Goal: Information Seeking & Learning: Check status

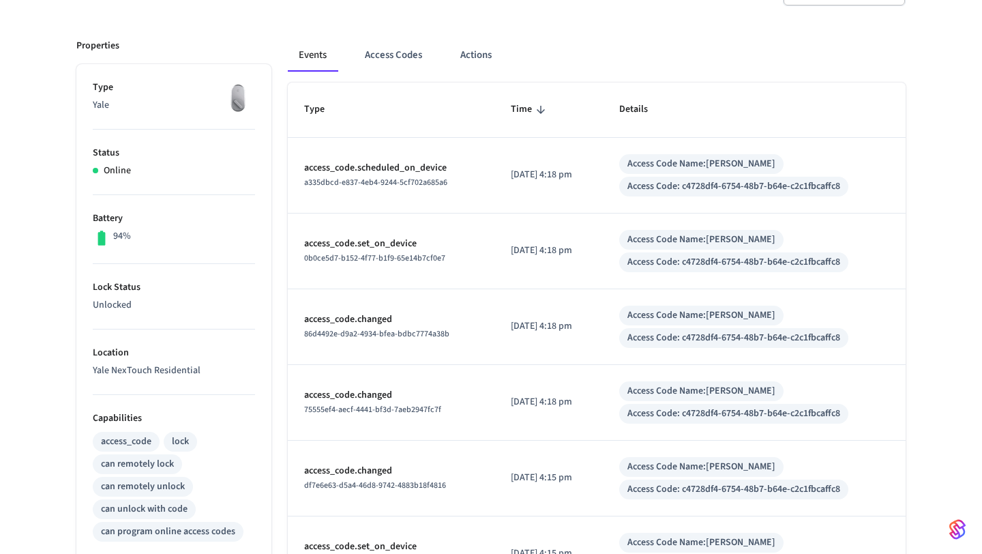
scroll to position [151, 0]
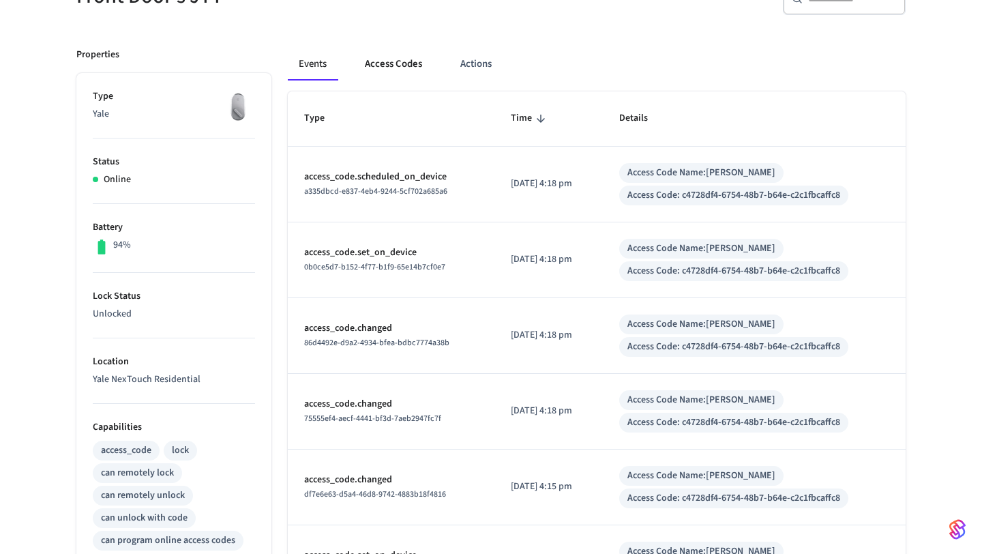
click at [389, 70] on button "Access Codes" at bounding box center [393, 64] width 79 height 33
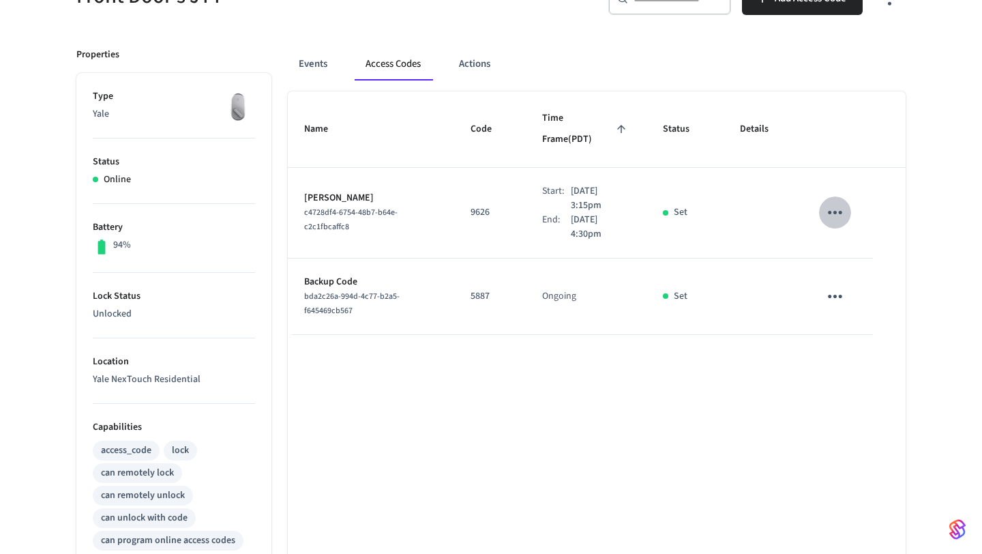
click at [832, 202] on icon "sticky table" at bounding box center [834, 212] width 21 height 21
click at [642, 62] on div at bounding box center [491, 277] width 982 height 554
click at [460, 64] on button "Actions" at bounding box center [474, 64] width 53 height 33
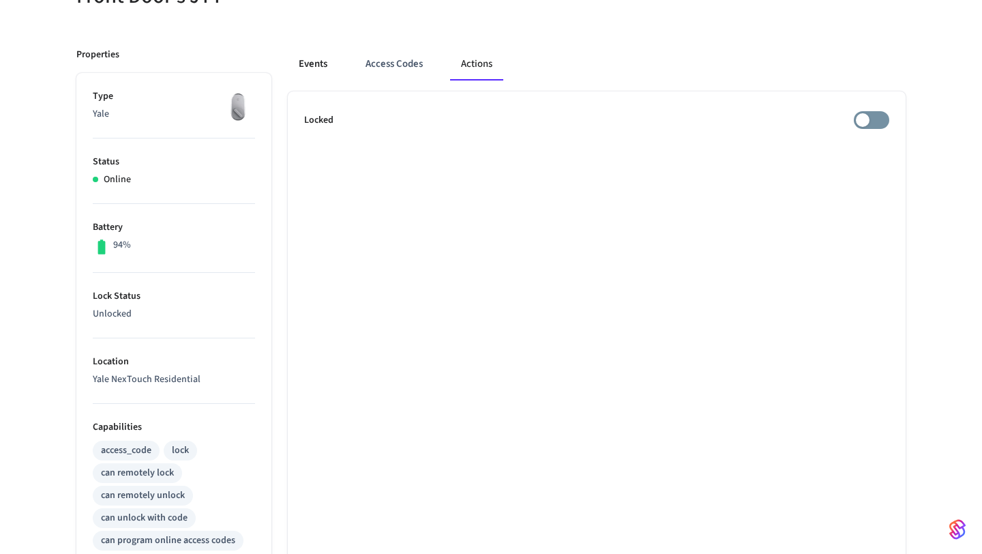
click at [322, 67] on button "Events" at bounding box center [313, 64] width 50 height 33
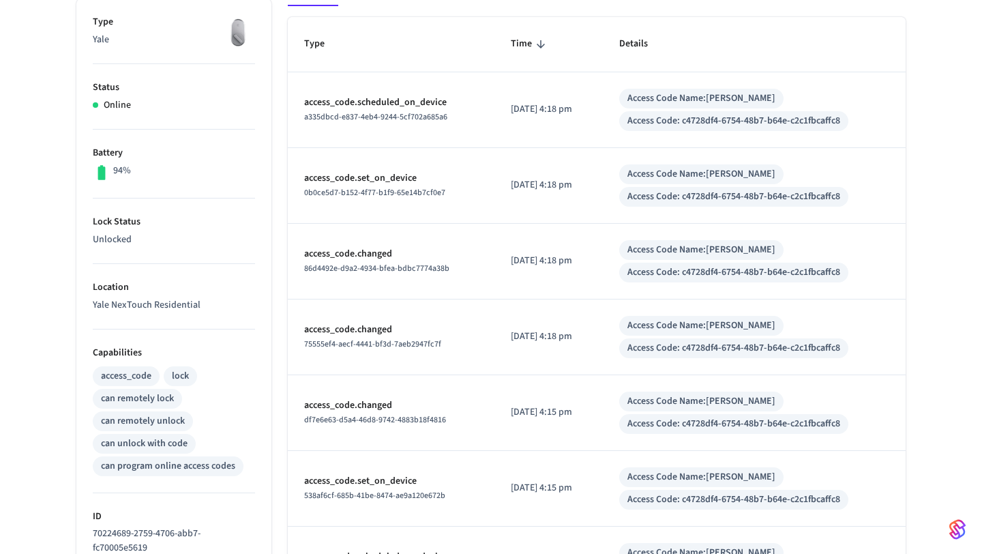
scroll to position [0, 0]
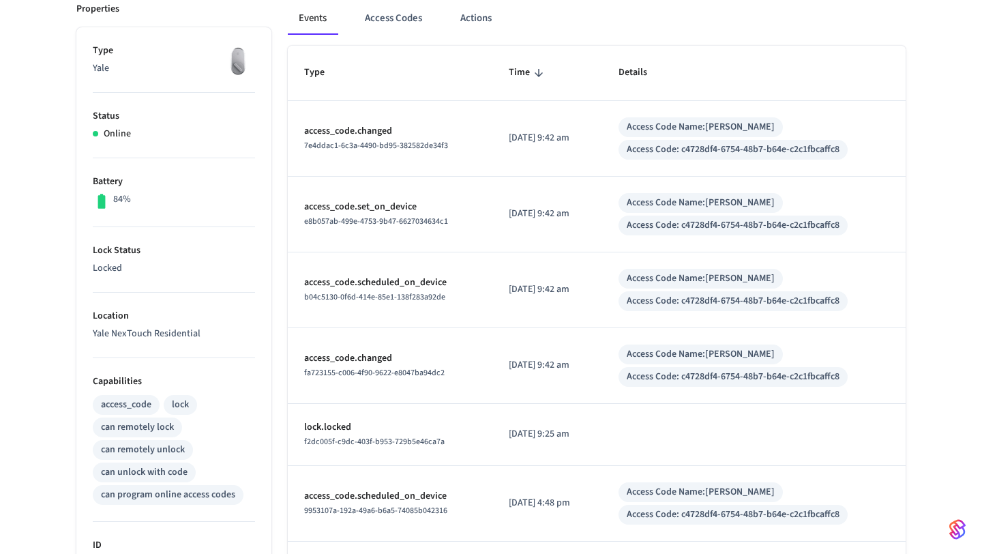
scroll to position [200, 0]
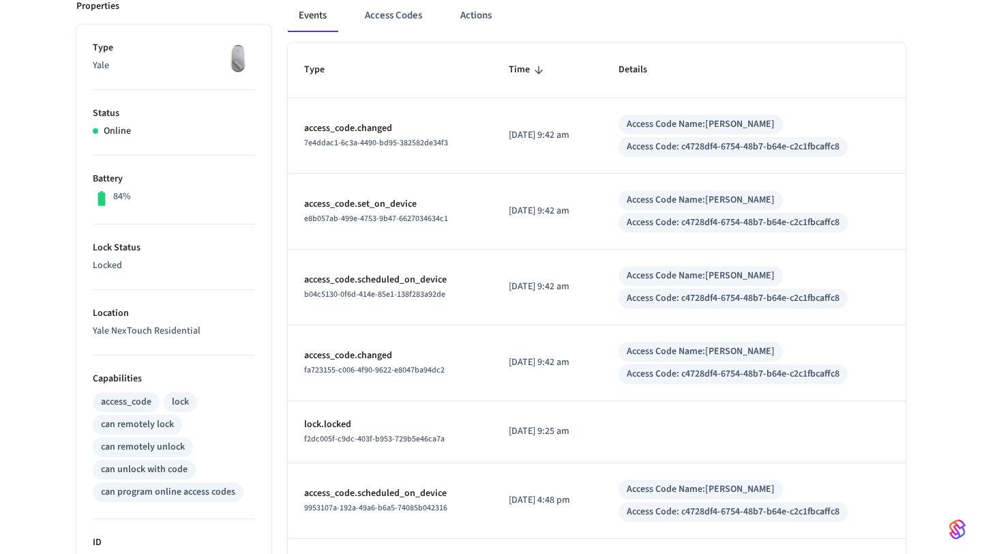
click at [595, 19] on div "Events Access Codes Actions" at bounding box center [597, 15] width 618 height 33
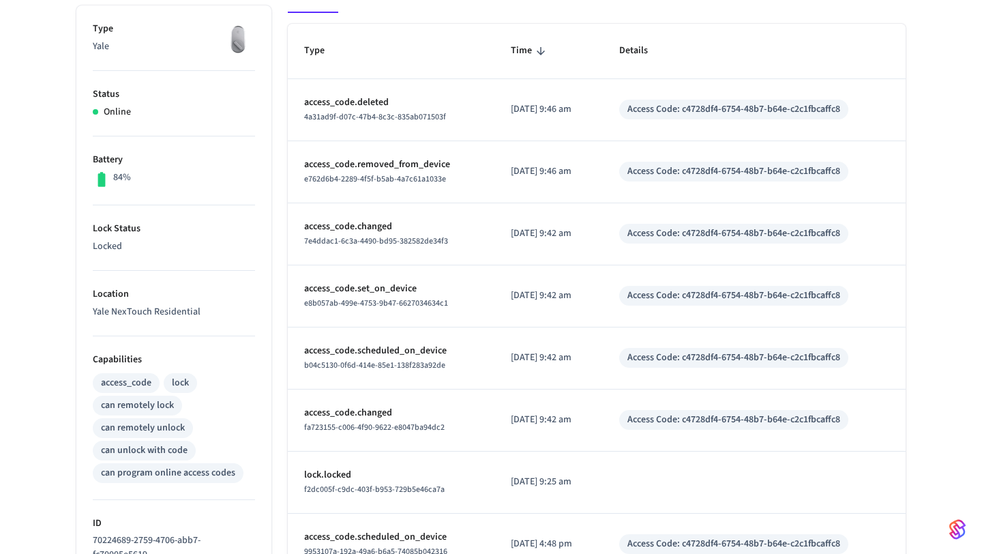
scroll to position [223, 0]
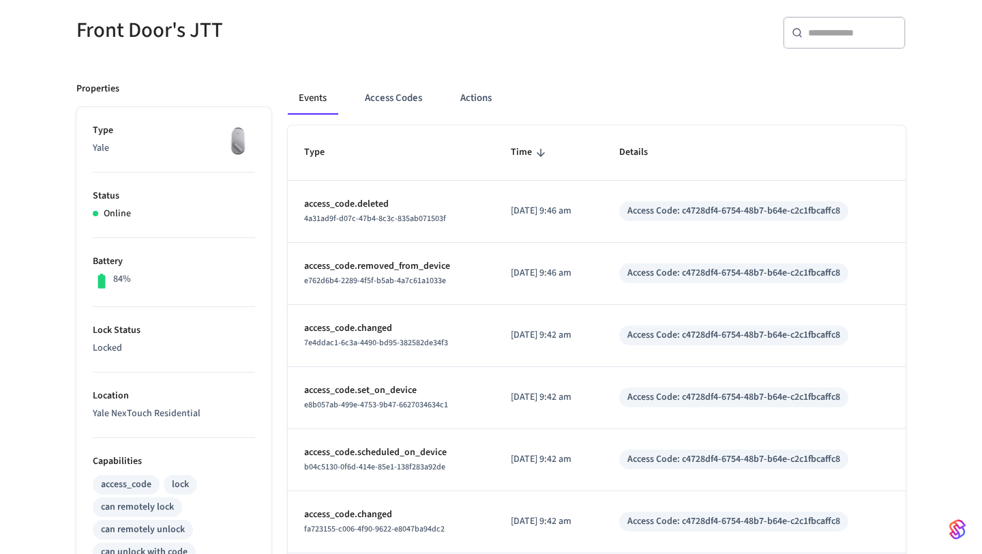
scroll to position [122, 0]
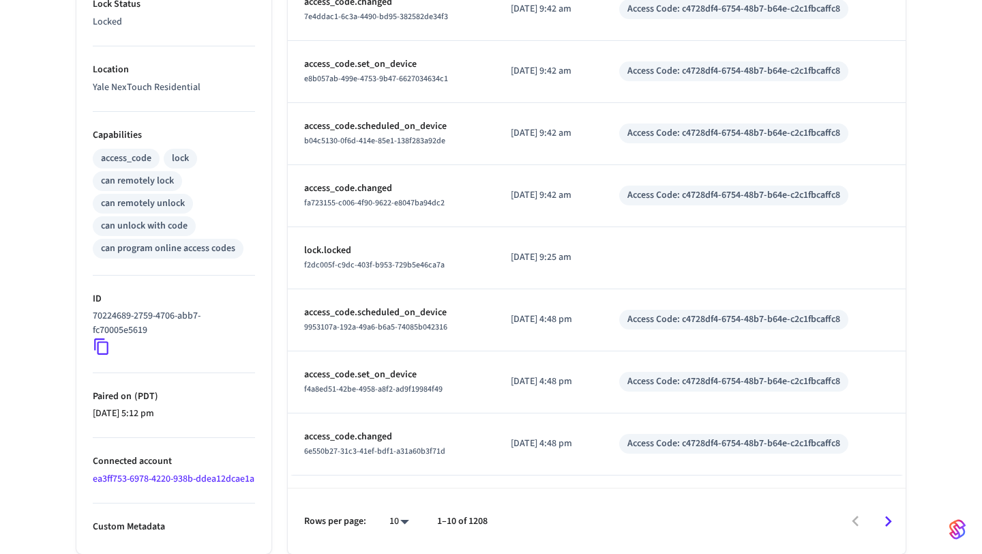
scroll to position [458, 0]
click at [624, 243] on td "sticky table" at bounding box center [754, 258] width 303 height 62
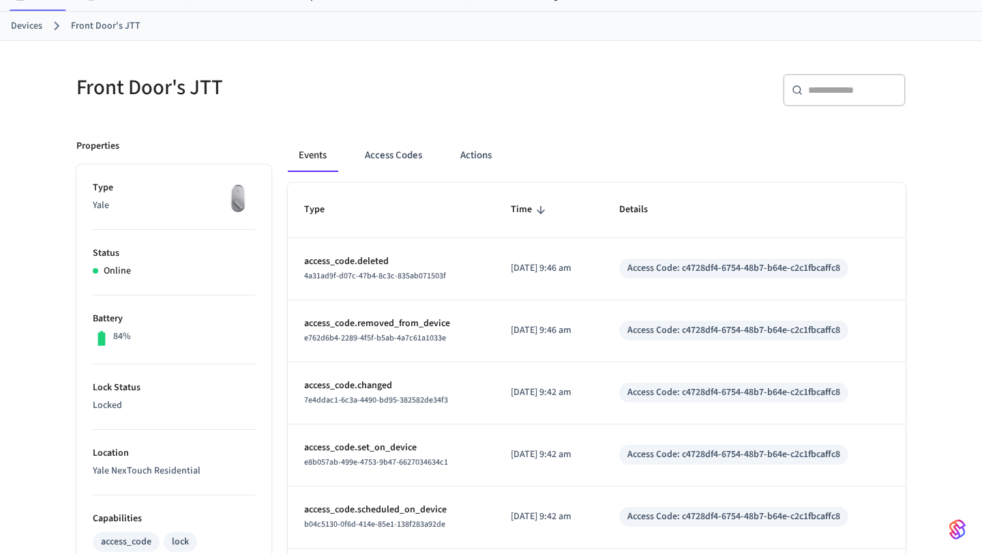
scroll to position [61, 0]
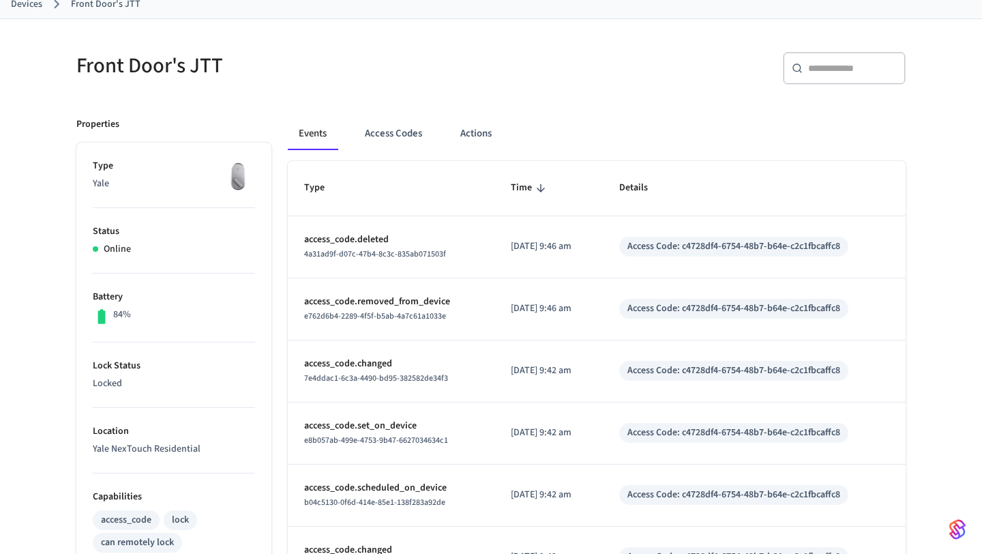
scroll to position [42, 0]
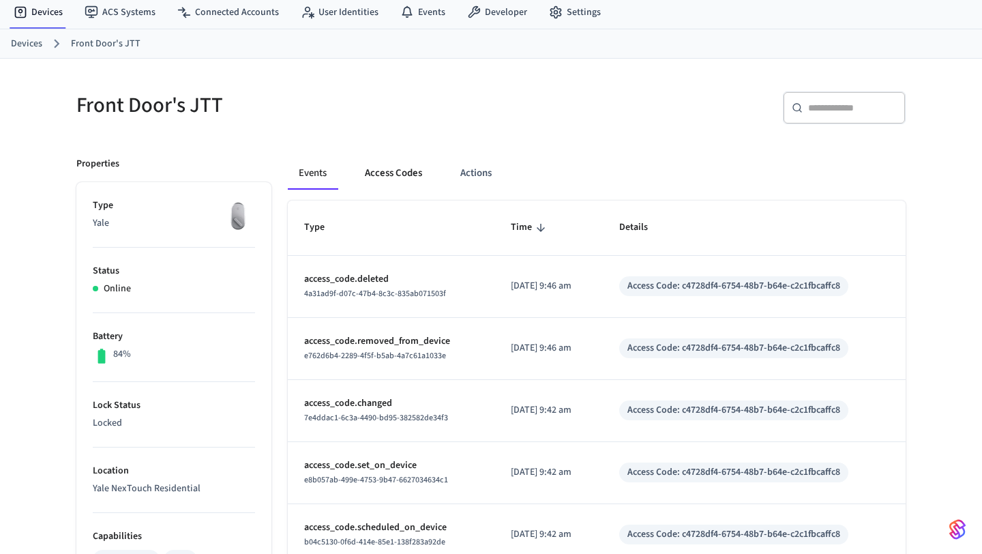
click at [393, 173] on button "Access Codes" at bounding box center [393, 173] width 79 height 33
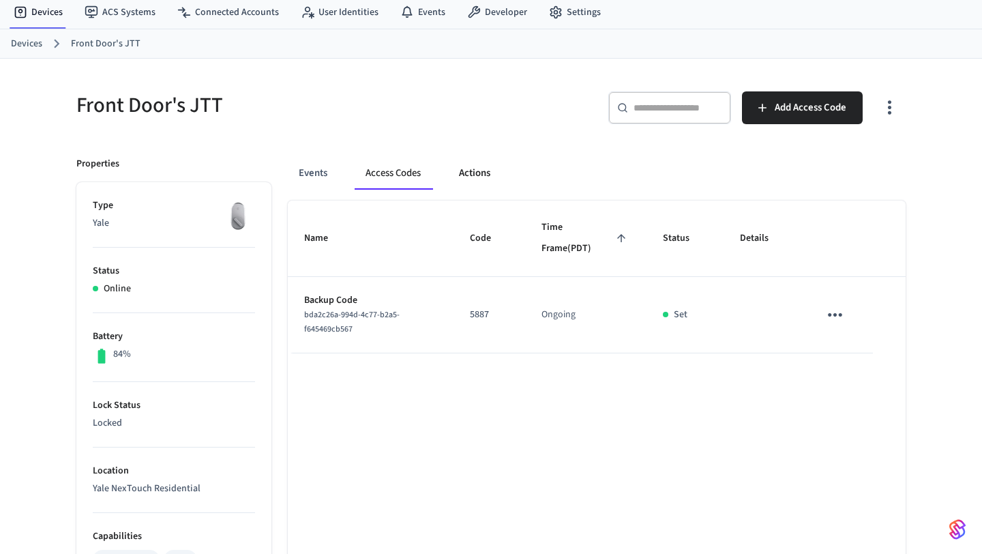
click at [455, 179] on button "Actions" at bounding box center [474, 173] width 53 height 33
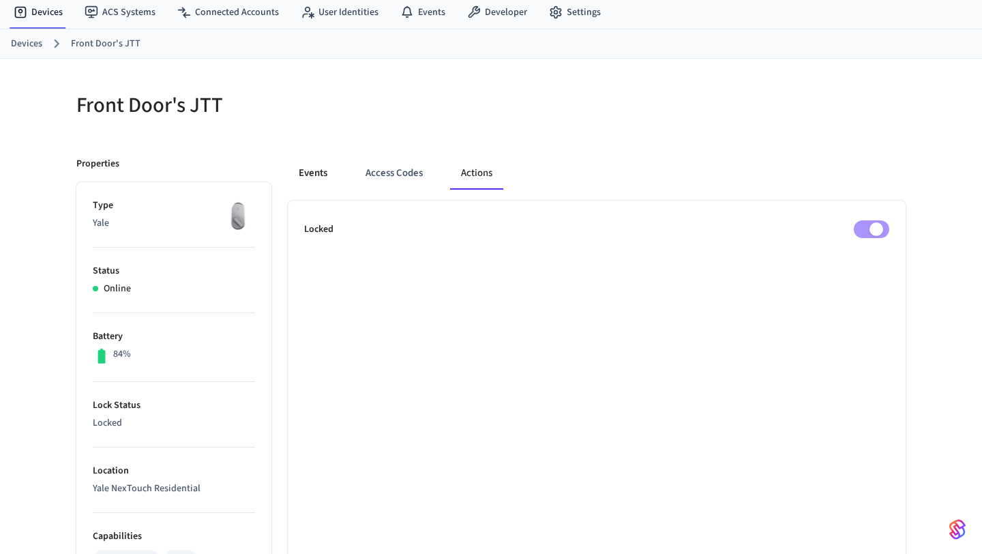
click at [314, 177] on button "Events" at bounding box center [313, 173] width 50 height 33
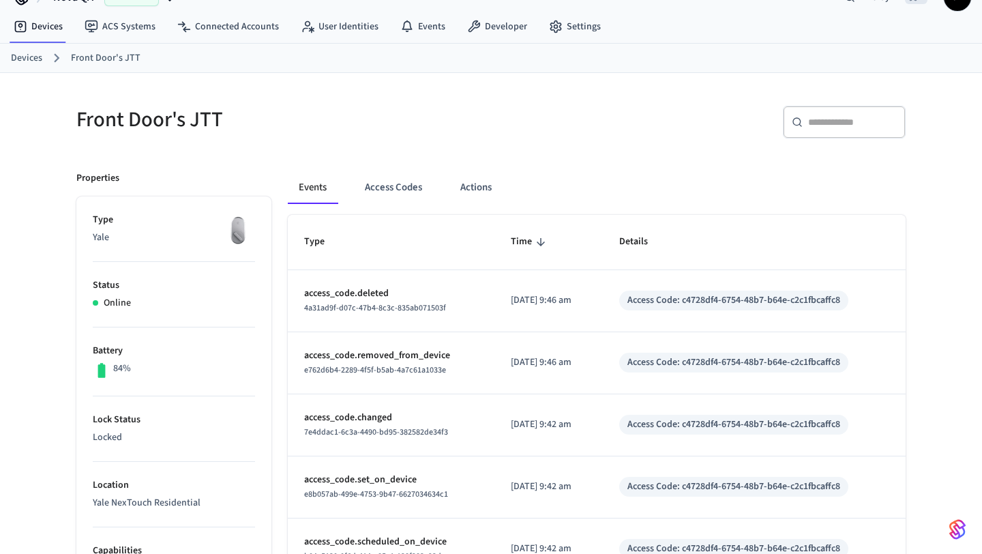
scroll to position [0, 0]
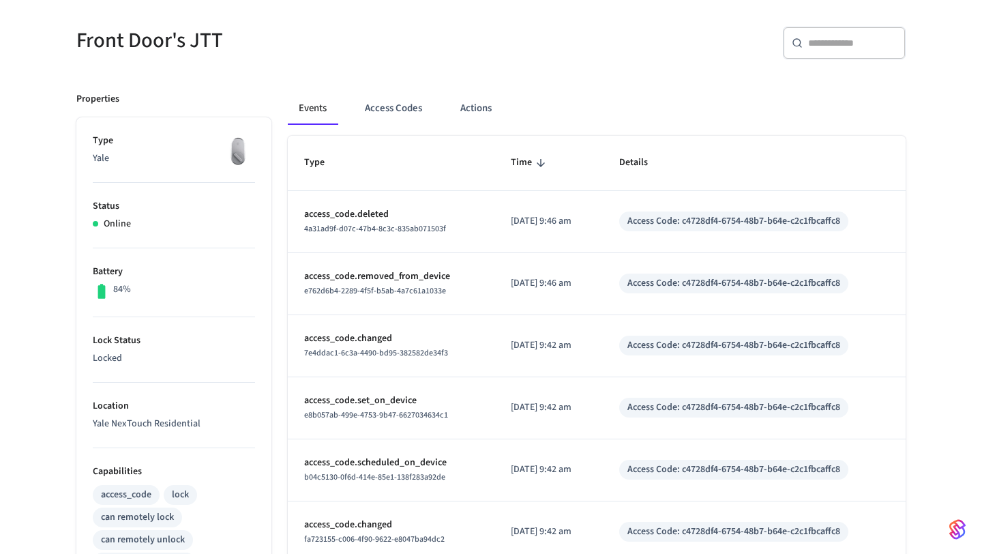
scroll to position [109, 0]
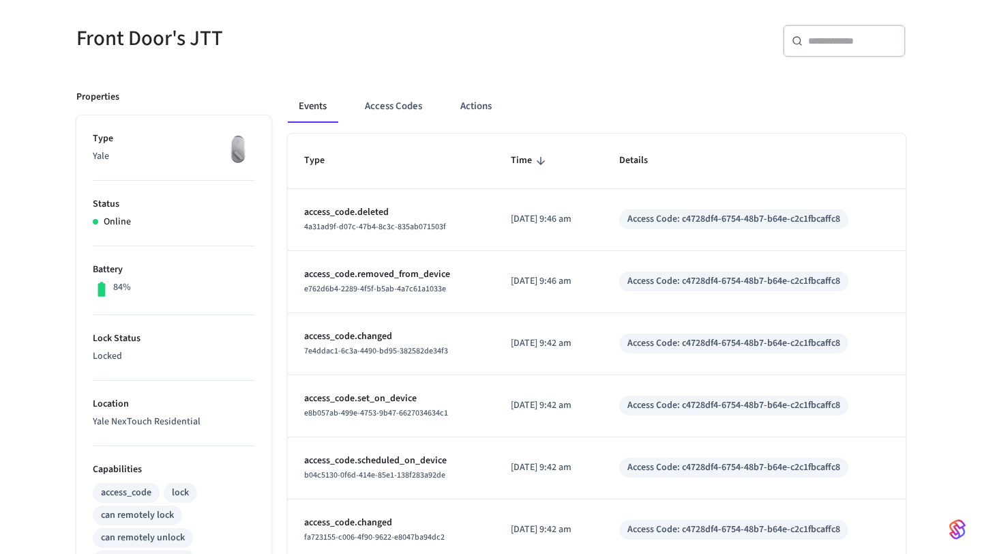
click at [686, 60] on div "​ ​" at bounding box center [702, 47] width 406 height 44
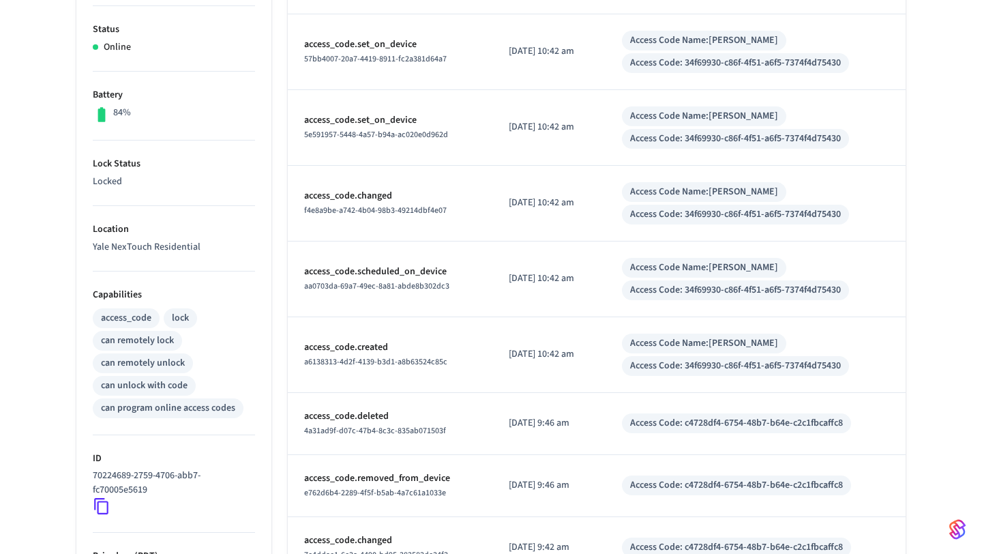
scroll to position [284, 0]
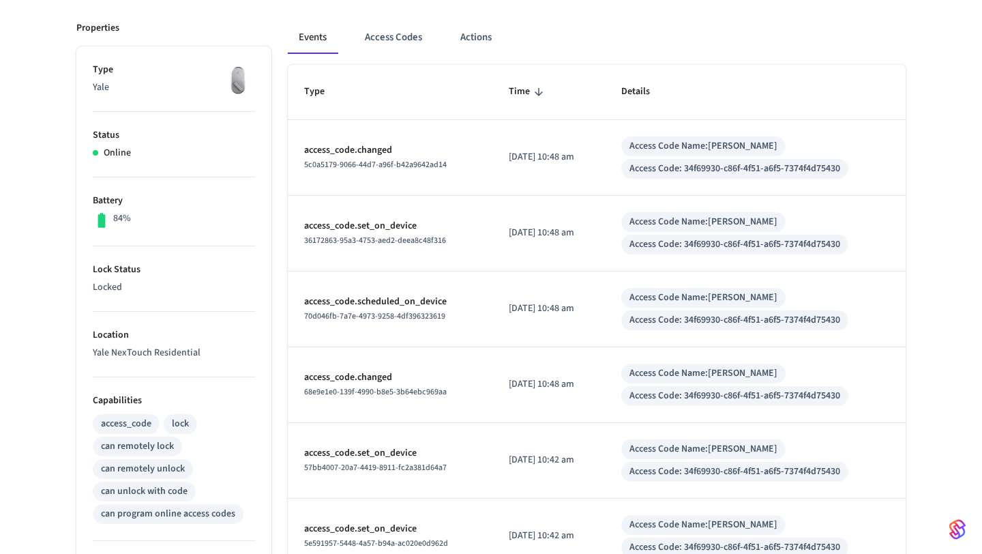
scroll to position [177, 0]
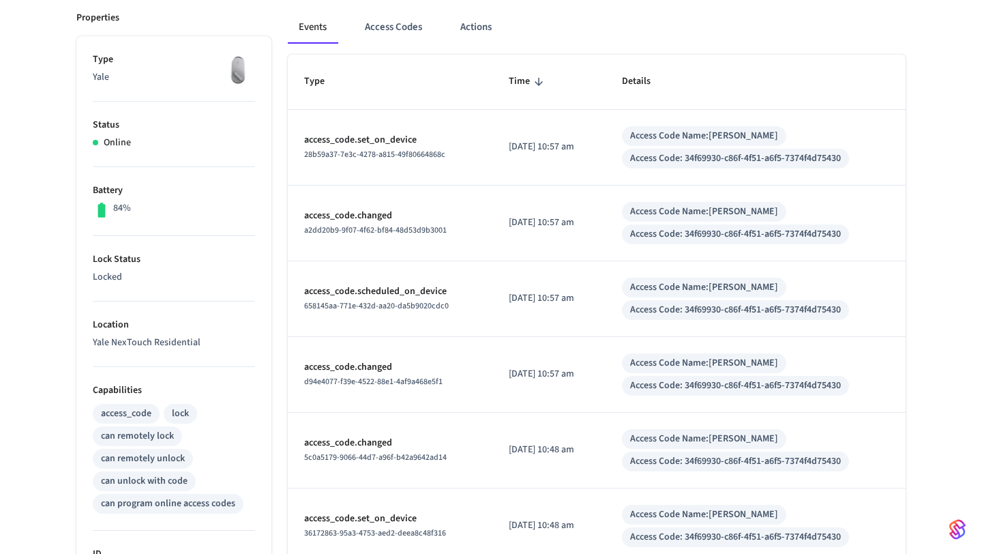
scroll to position [220, 0]
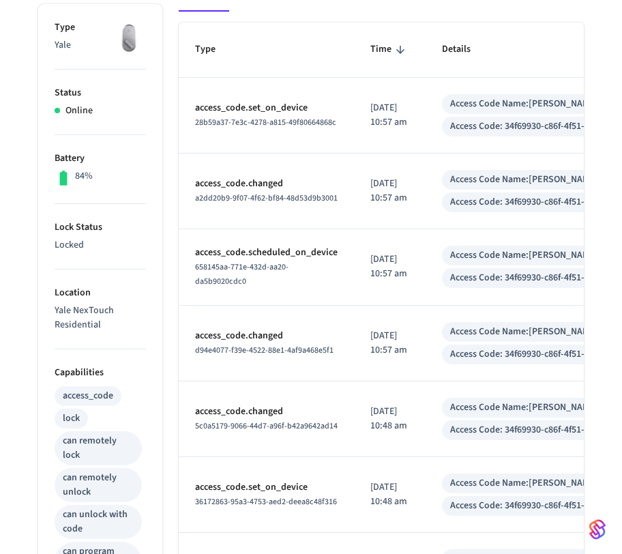
drag, startPoint x: 370, startPoint y: 328, endPoint x: 414, endPoint y: 376, distance: 64.7
click at [414, 376] on td "[DATE] 10:57 am" at bounding box center [390, 343] width 72 height 76
click at [393, 337] on p "[DATE] 10:57 am" at bounding box center [389, 343] width 39 height 29
click at [392, 337] on p "[DATE] 10:57 am" at bounding box center [389, 343] width 39 height 29
click at [374, 331] on p "[DATE] 10:57 am" at bounding box center [389, 343] width 39 height 29
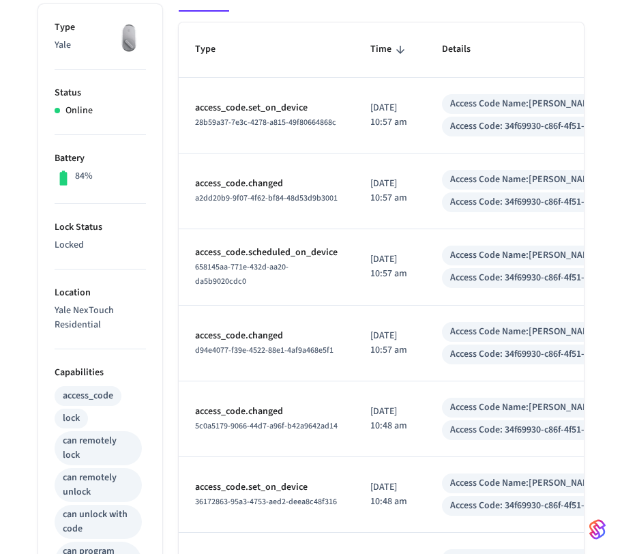
drag, startPoint x: 367, startPoint y: 331, endPoint x: 400, endPoint y: 361, distance: 44.9
click at [400, 361] on td "[DATE] 10:57 am" at bounding box center [390, 343] width 72 height 76
click at [382, 337] on p "[DATE] 10:57 am" at bounding box center [389, 343] width 39 height 29
click at [560, 191] on div "Access Code Name: [PERSON_NAME] Access Code: 34f69930-c86f-4f51-a6f5-7374f4d754…" at bounding box center [555, 191] width 227 height 42
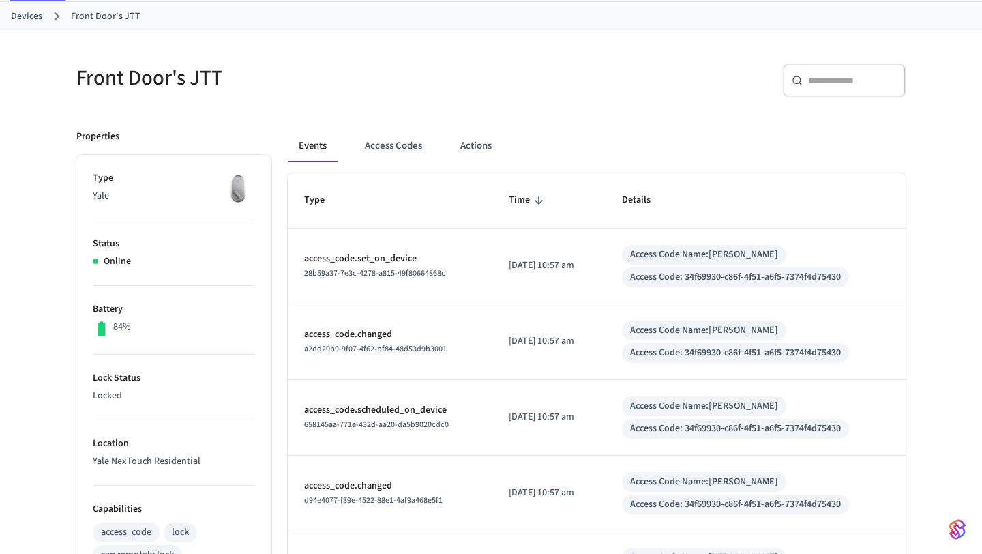
scroll to position [66, 0]
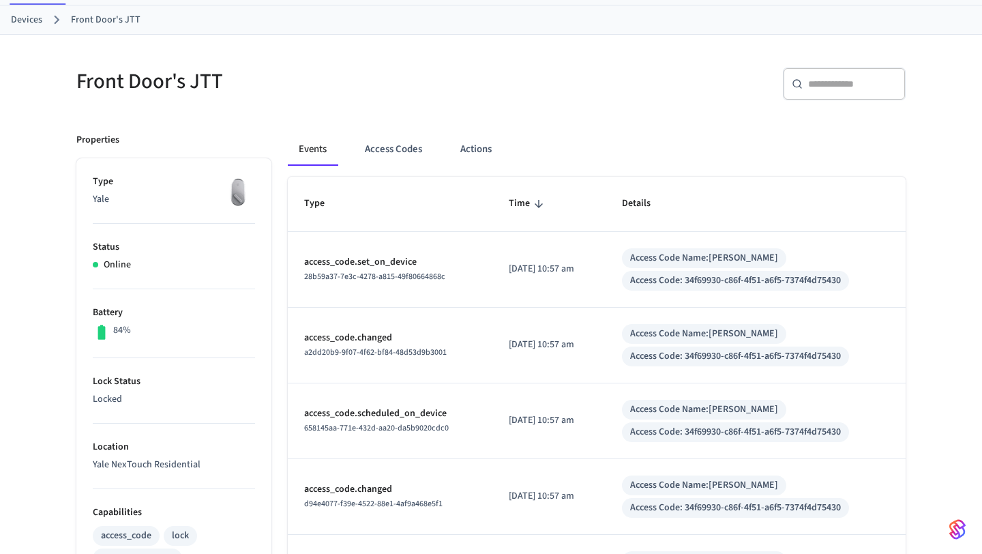
click at [563, 313] on td "[DATE] 10:57 am" at bounding box center [548, 346] width 113 height 76
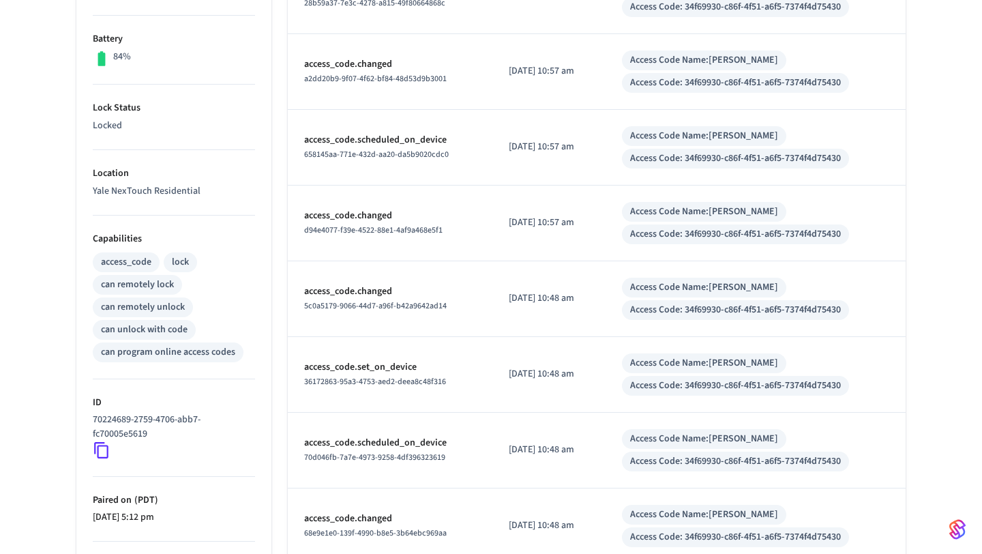
scroll to position [20, 0]
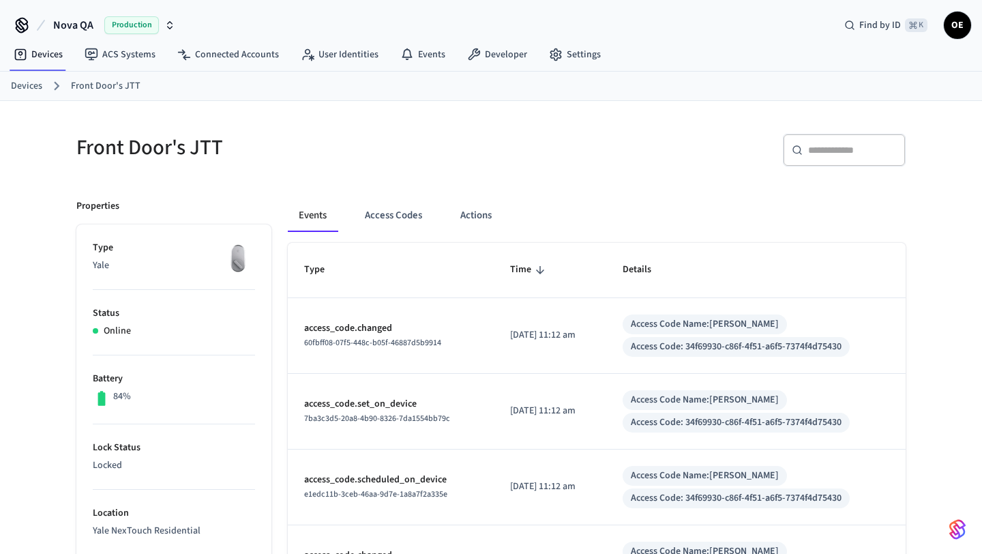
drag, startPoint x: 556, startPoint y: 337, endPoint x: 610, endPoint y: 338, distance: 53.9
click at [607, 338] on td "[DATE] 11:12 am" at bounding box center [550, 336] width 113 height 76
click at [681, 146] on div "​ ​" at bounding box center [702, 156] width 406 height 44
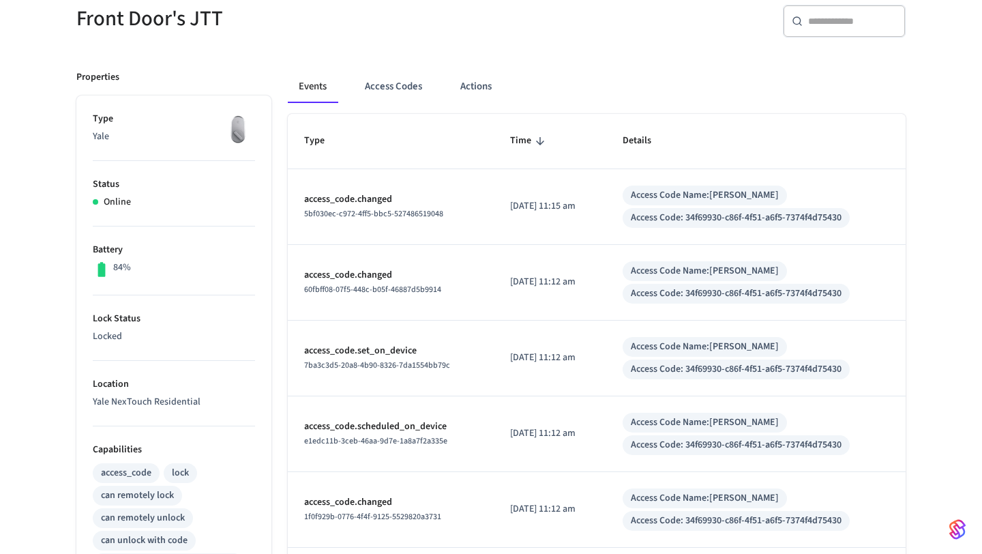
scroll to position [132, 0]
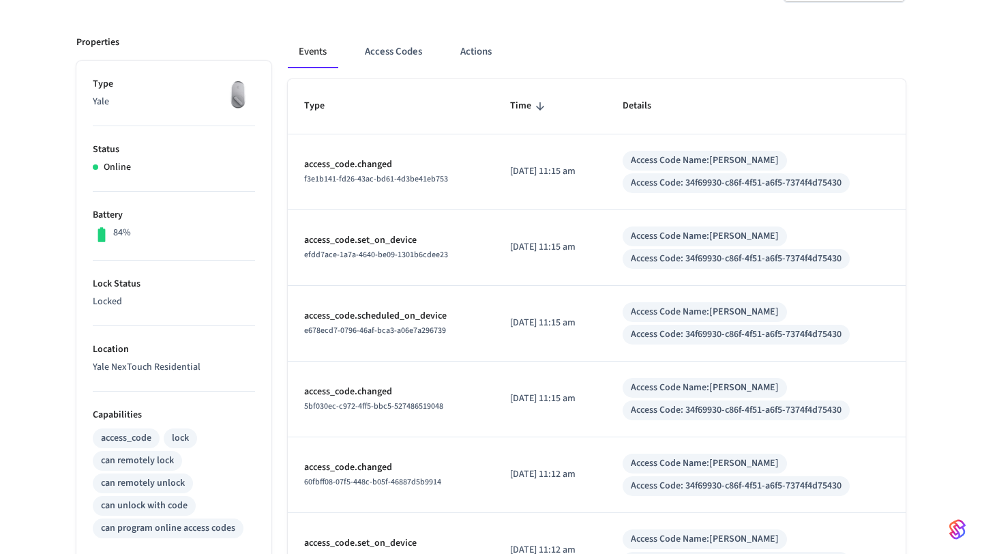
scroll to position [166, 0]
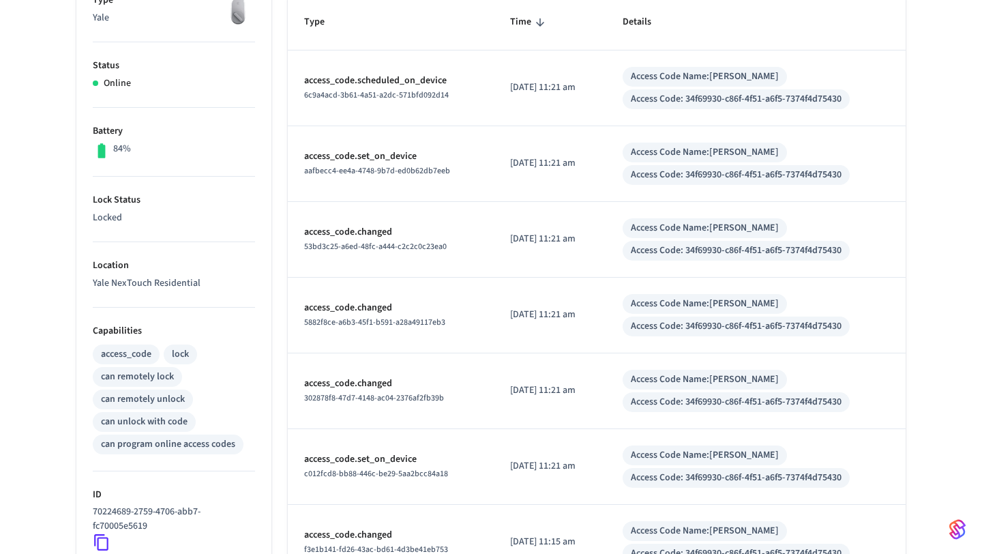
scroll to position [250, 0]
